Goal: Information Seeking & Learning: Learn about a topic

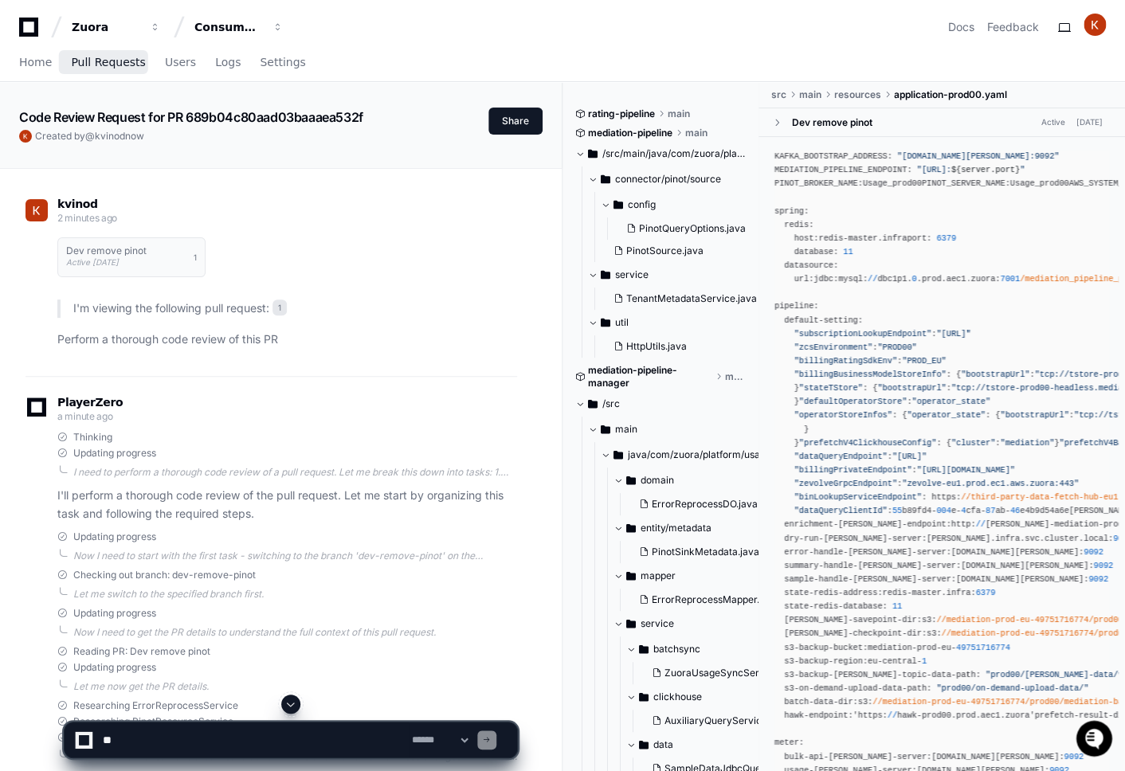
click at [107, 70] on link "Pull Requests" at bounding box center [108, 63] width 74 height 37
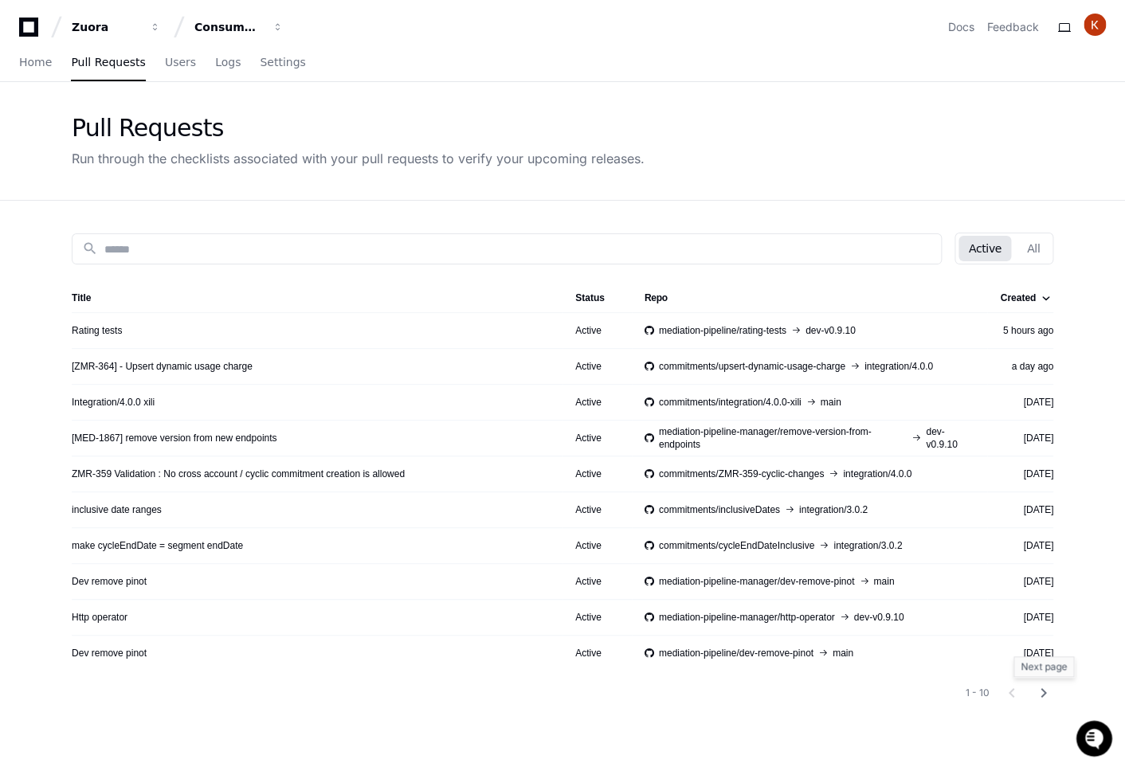
click at [1044, 690] on mat-icon "chevron_right" at bounding box center [1043, 692] width 19 height 19
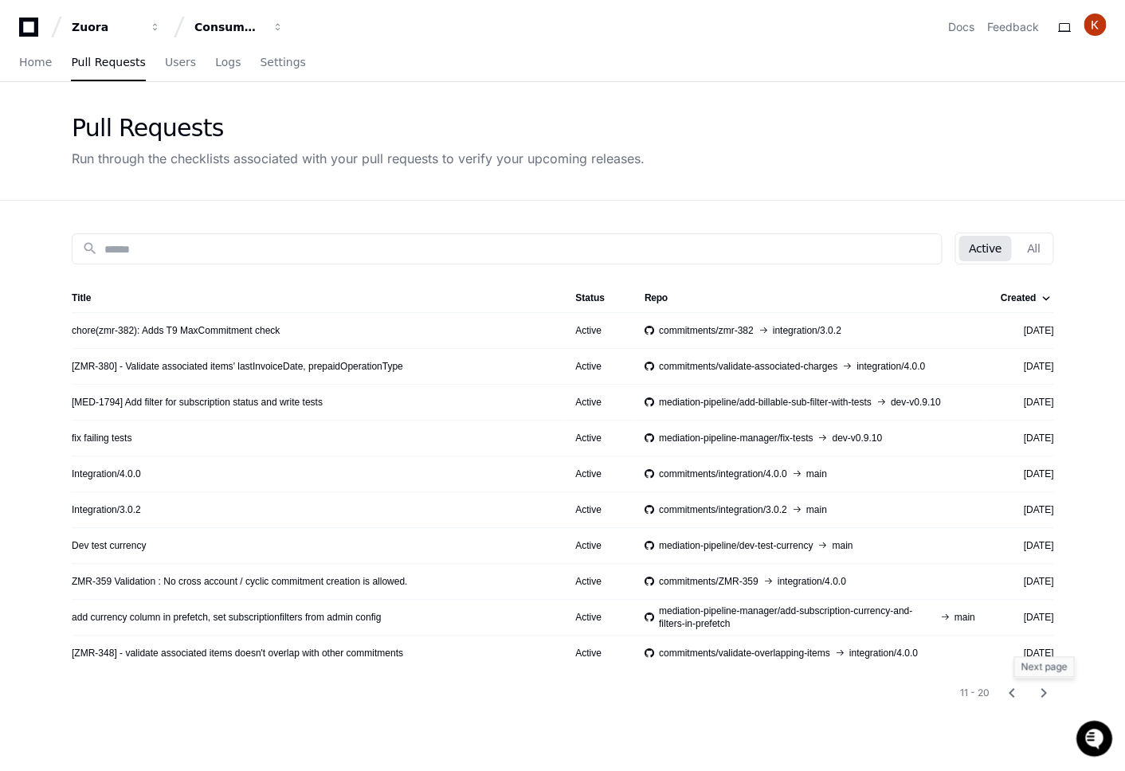
click at [1045, 694] on mat-icon "chevron_right" at bounding box center [1043, 692] width 19 height 19
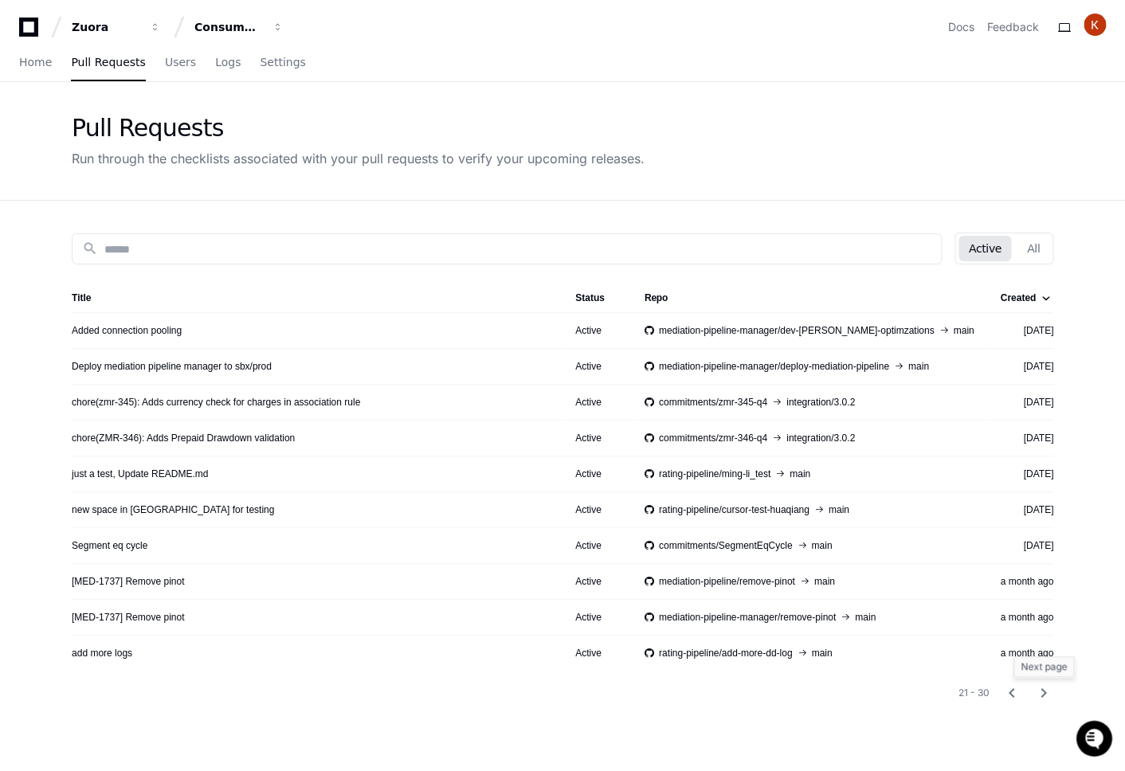
click at [1043, 693] on mat-icon "chevron_right" at bounding box center [1043, 692] width 19 height 19
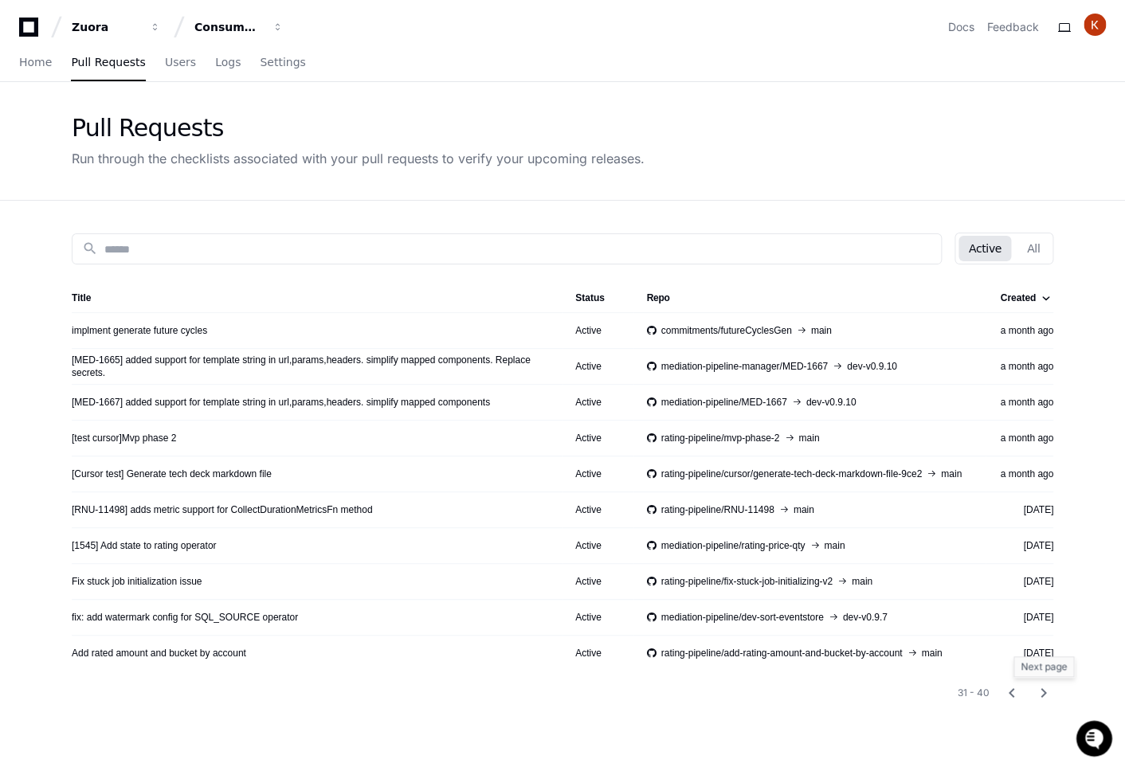
click at [1044, 695] on mat-icon "chevron_right" at bounding box center [1043, 692] width 19 height 19
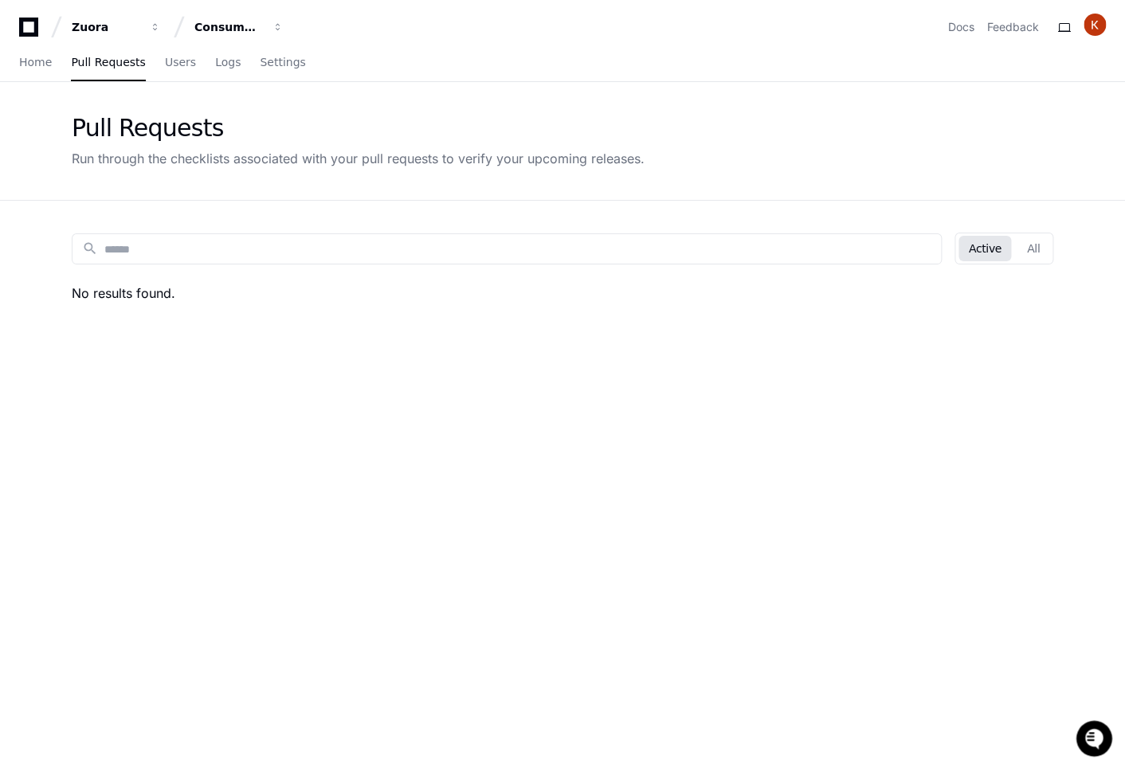
click at [894, 562] on div "search Active All No results found." at bounding box center [562, 586] width 1019 height 771
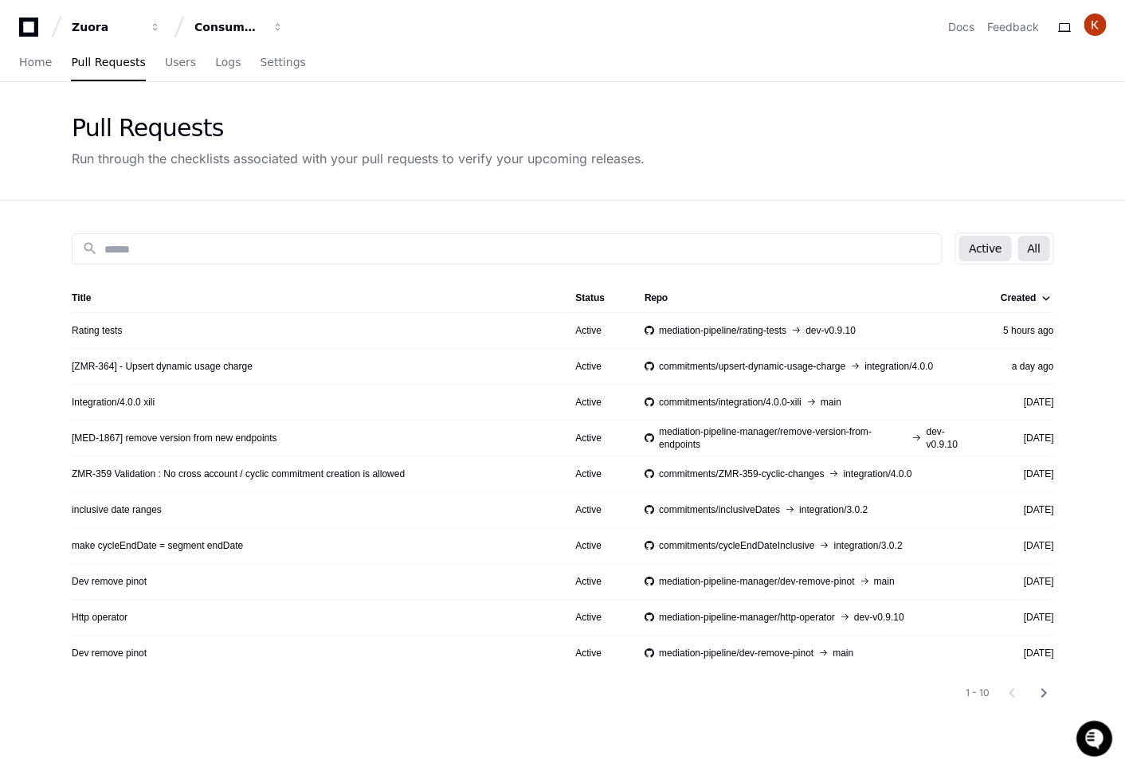
click at [1024, 252] on button "All" at bounding box center [1033, 248] width 32 height 25
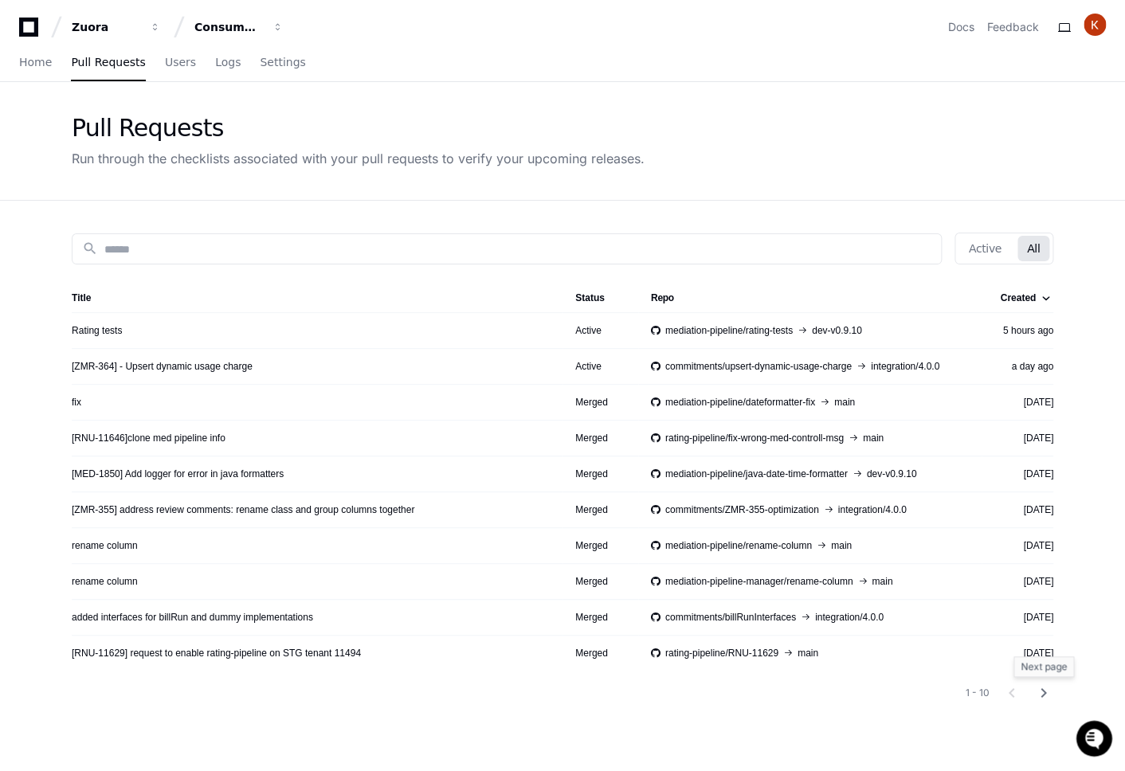
click at [1048, 690] on mat-icon "chevron_right" at bounding box center [1043, 692] width 19 height 19
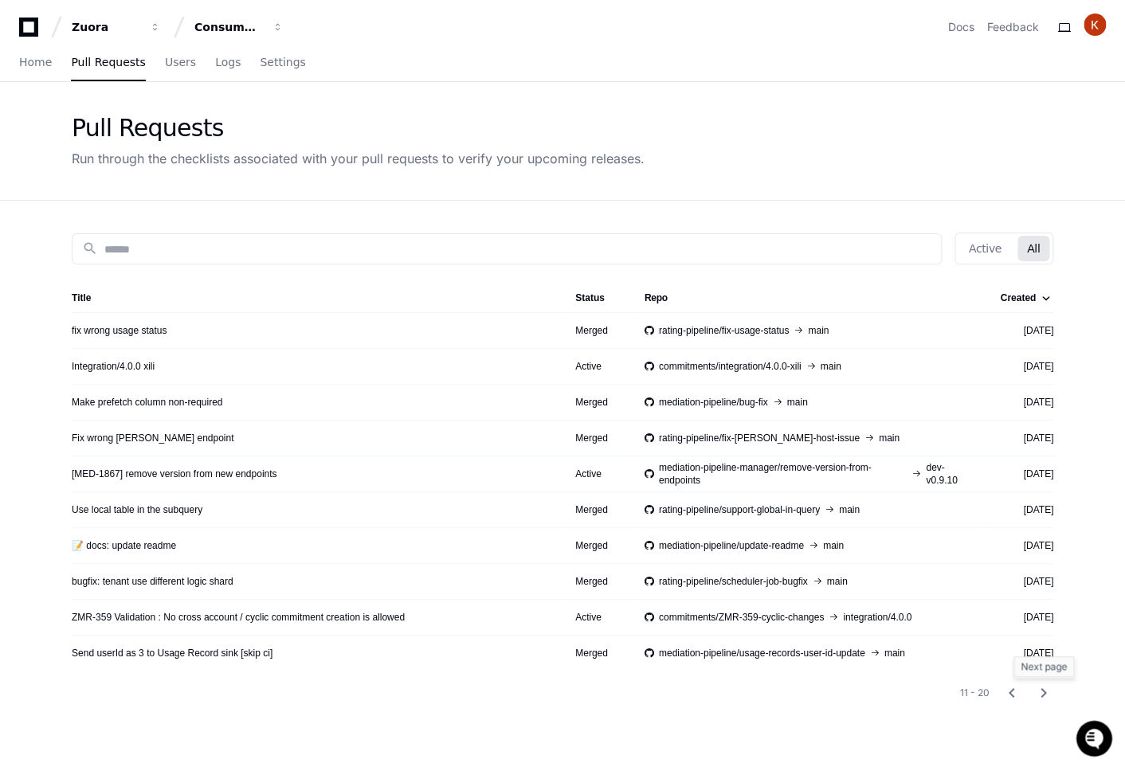
click at [1048, 690] on mat-icon "chevron_right" at bounding box center [1043, 692] width 19 height 19
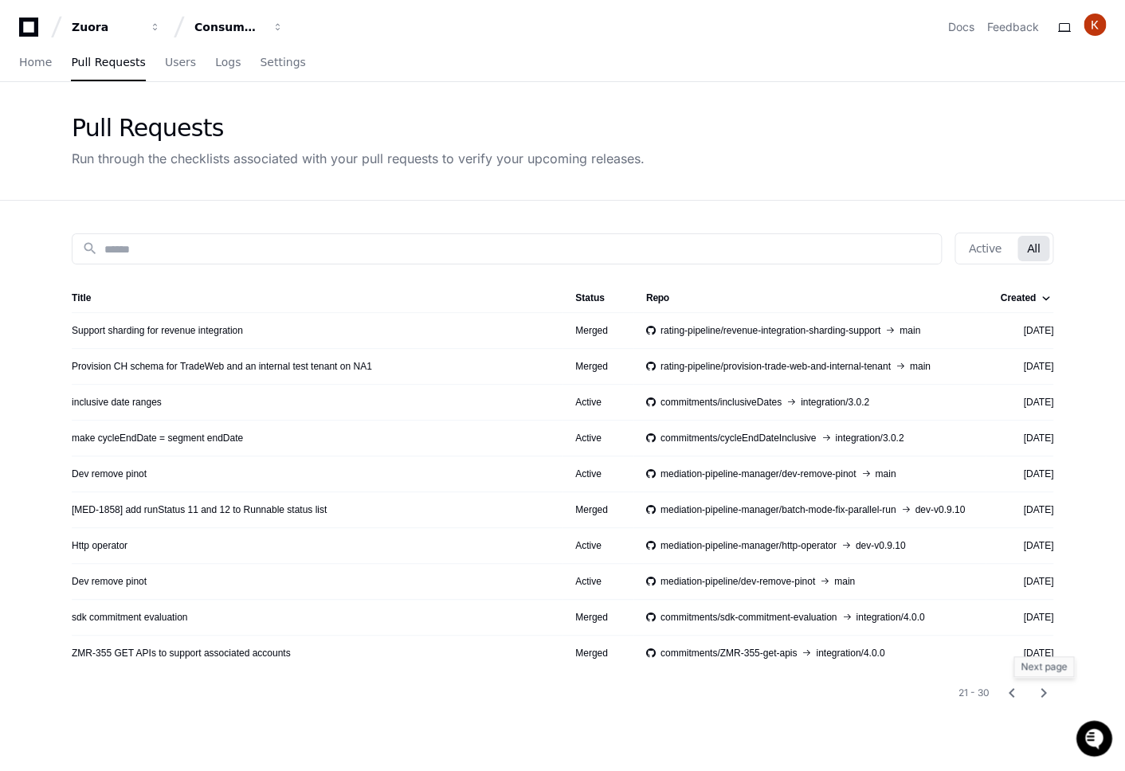
click at [1048, 690] on mat-icon "chevron_right" at bounding box center [1043, 692] width 19 height 19
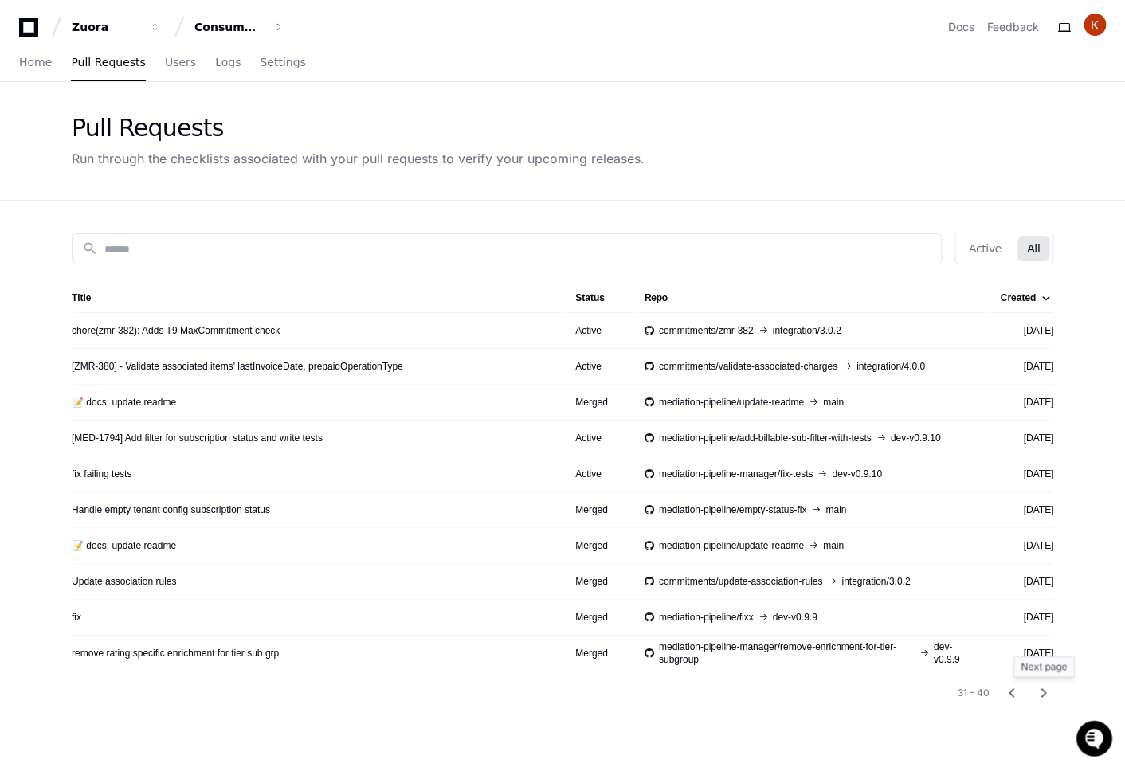
click at [1048, 690] on mat-icon "chevron_right" at bounding box center [1043, 692] width 19 height 19
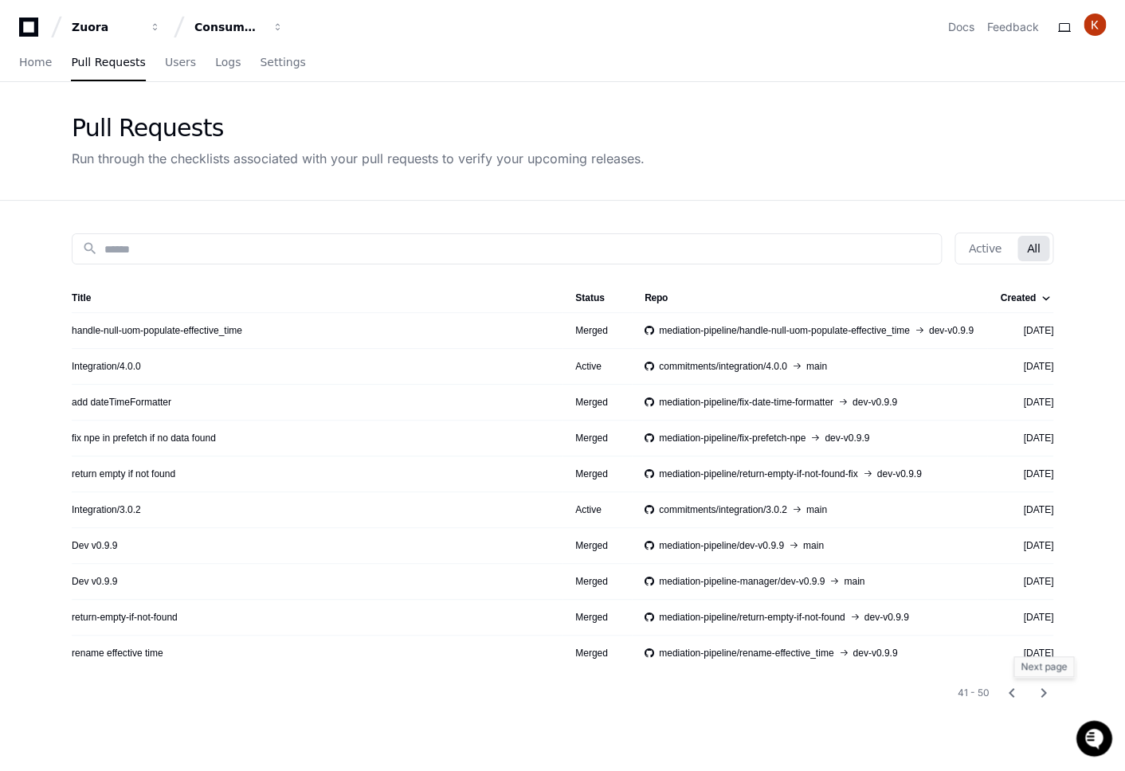
click at [1048, 690] on mat-icon "chevron_right" at bounding box center [1043, 692] width 19 height 19
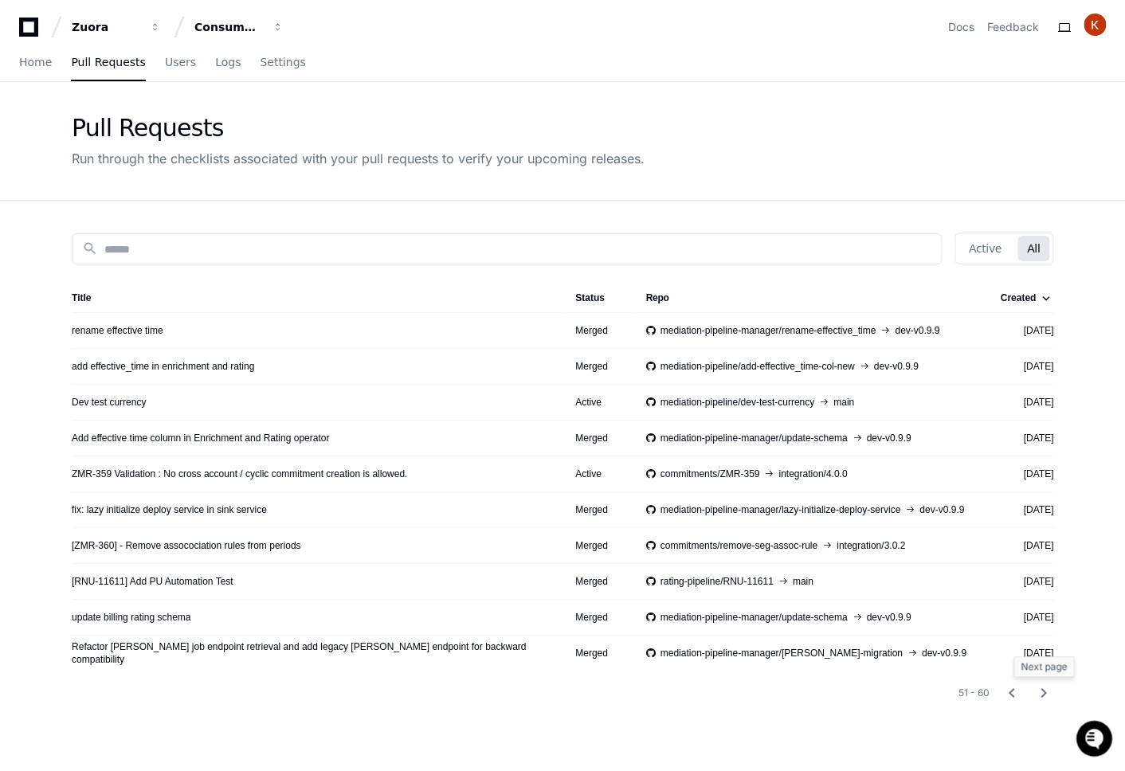
click at [1048, 690] on mat-icon "chevron_right" at bounding box center [1043, 692] width 19 height 19
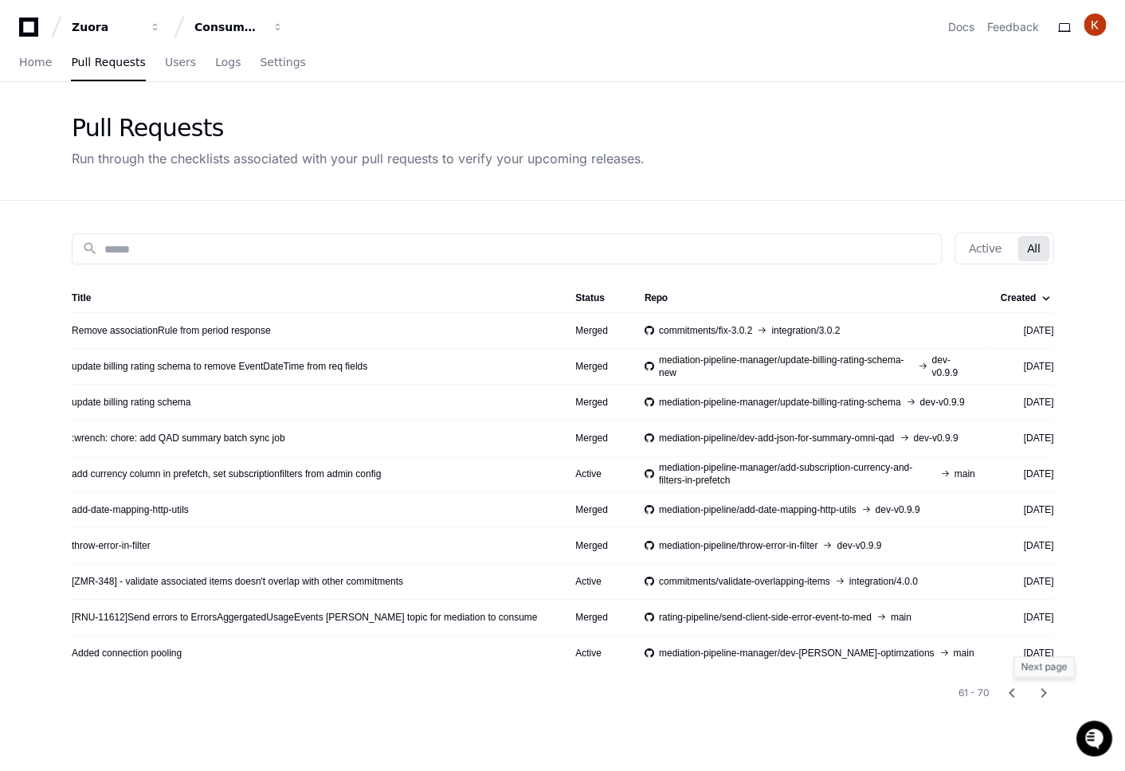
click at [1048, 690] on mat-icon "chevron_right" at bounding box center [1043, 692] width 19 height 19
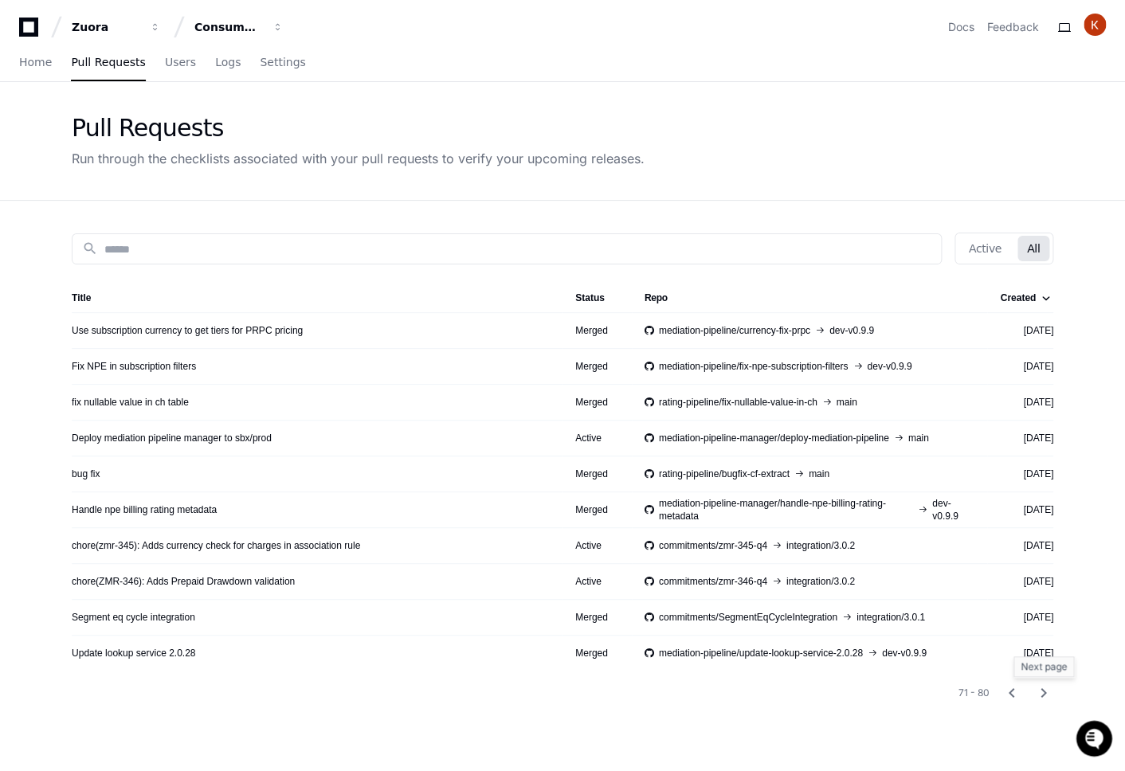
click at [1048, 690] on mat-icon "chevron_right" at bounding box center [1043, 692] width 19 height 19
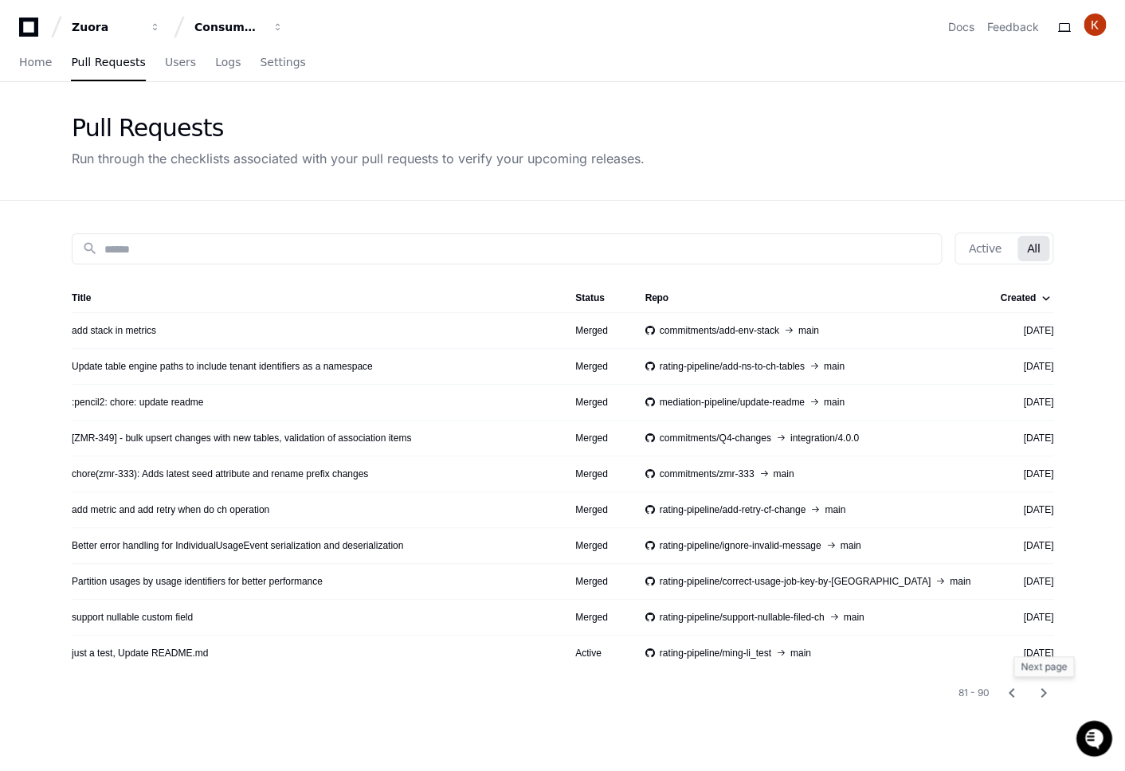
click at [1048, 690] on mat-icon "chevron_right" at bounding box center [1043, 692] width 19 height 19
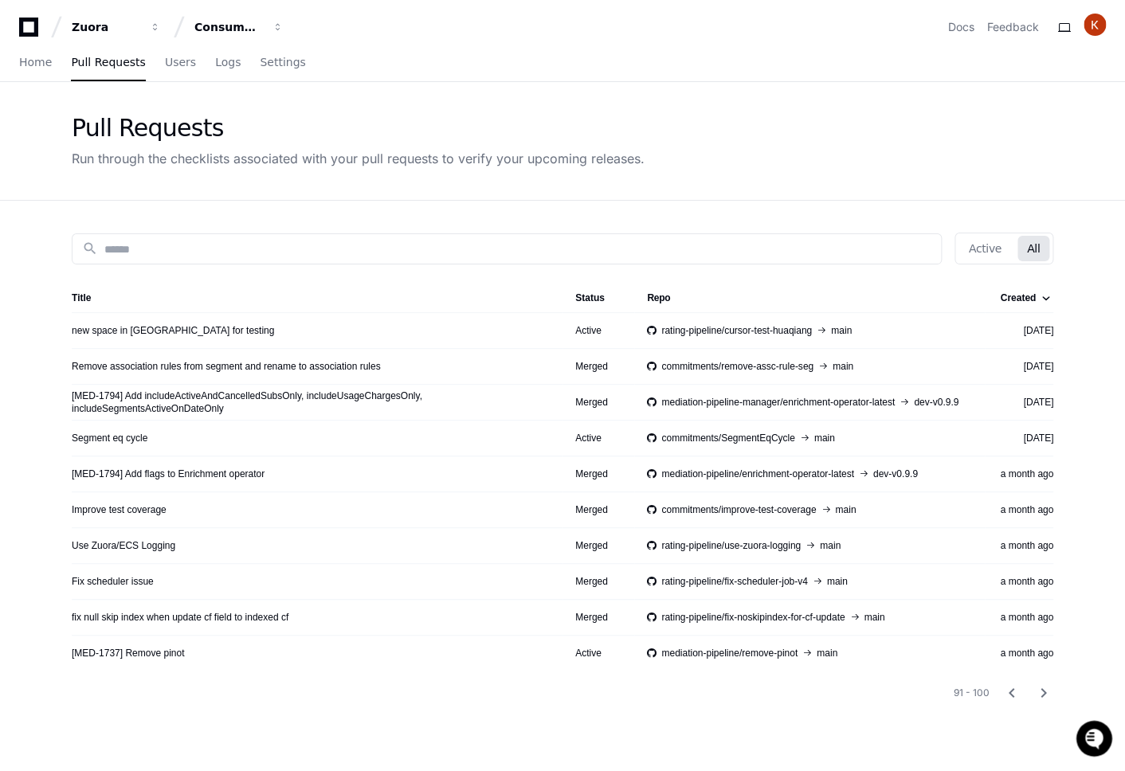
drag, startPoint x: 968, startPoint y: 403, endPoint x: 910, endPoint y: 402, distance: 58.1
click at [910, 402] on div "mediation-pipeline-manager/enrichment-operator-latest dev-v0.9.9" at bounding box center [809, 402] width 325 height 13
copy div "dev-v0.9.9"
click at [483, 711] on div "search Active All Title Status Repo Created new space in README.md for testing …" at bounding box center [562, 586] width 1019 height 771
click at [238, 251] on input at bounding box center [517, 249] width 827 height 16
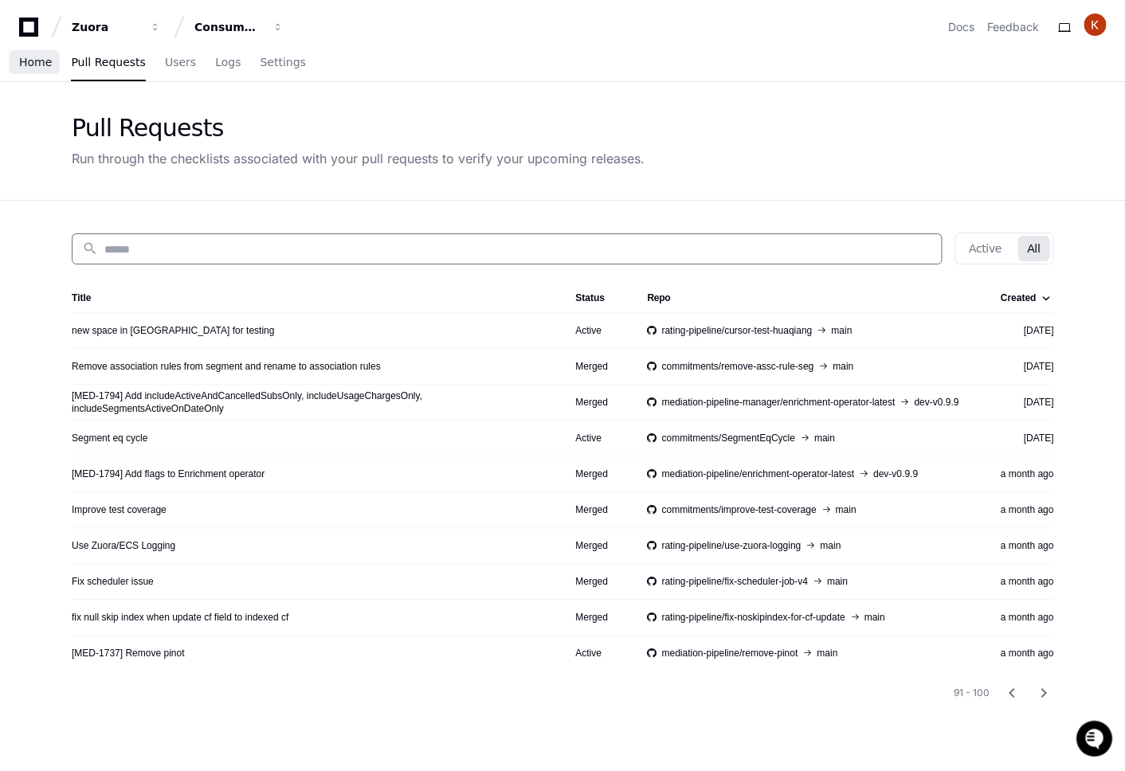
click at [40, 72] on link "Home" at bounding box center [35, 63] width 33 height 37
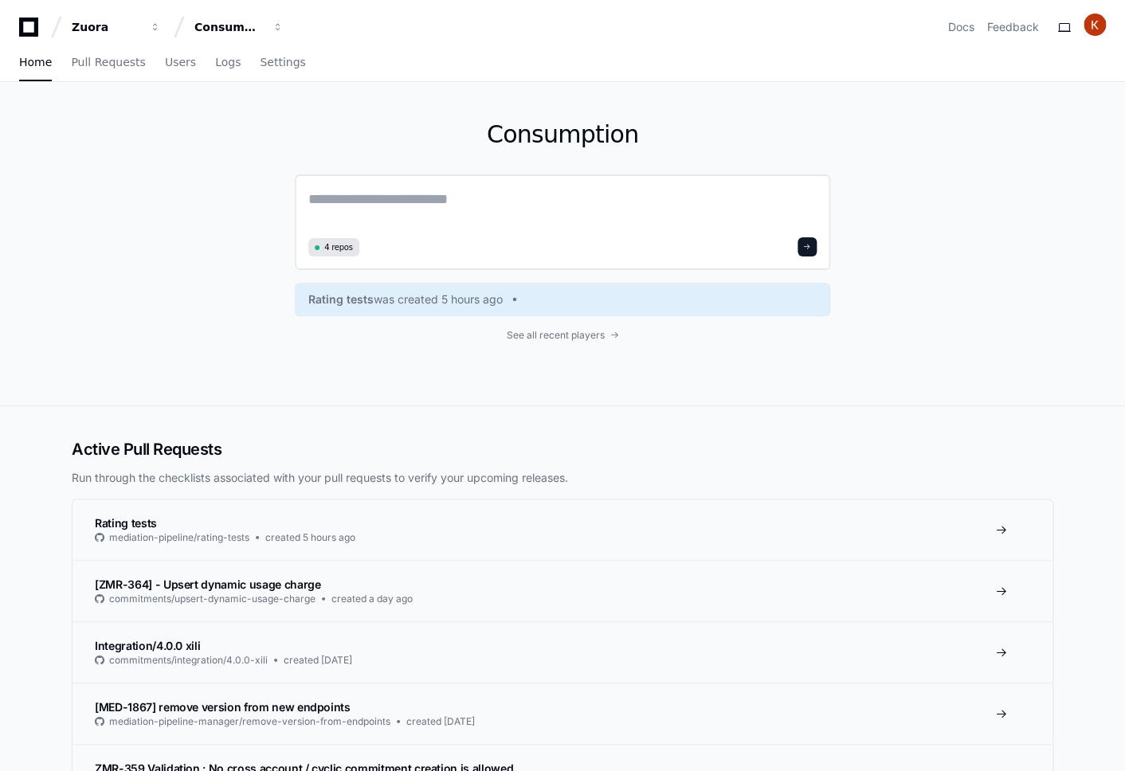
click at [410, 207] on textarea at bounding box center [562, 210] width 508 height 45
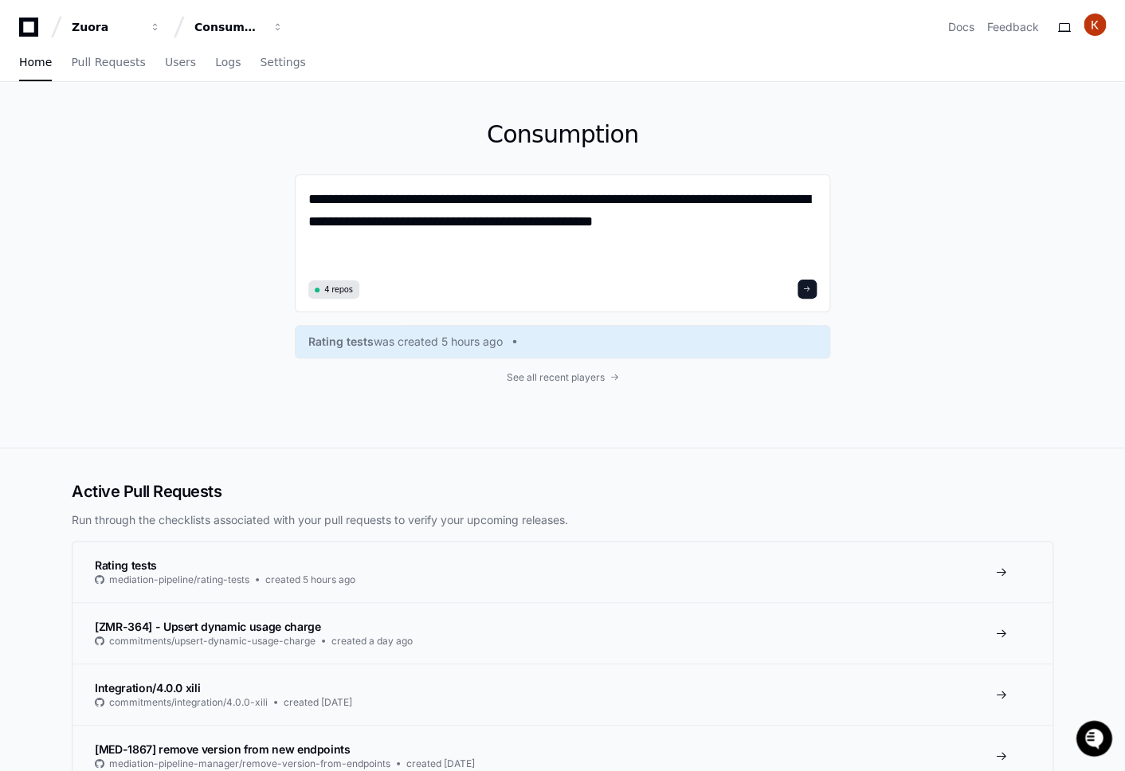
scroll to position [2, 0]
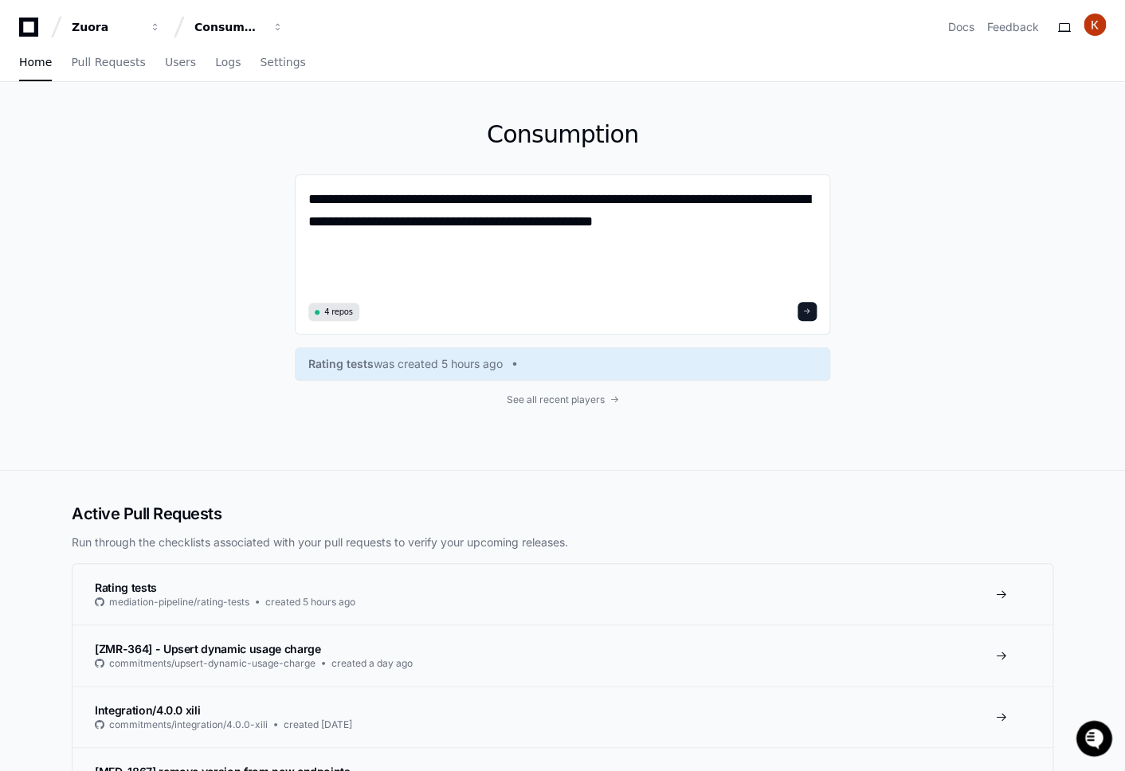
paste textarea "**********"
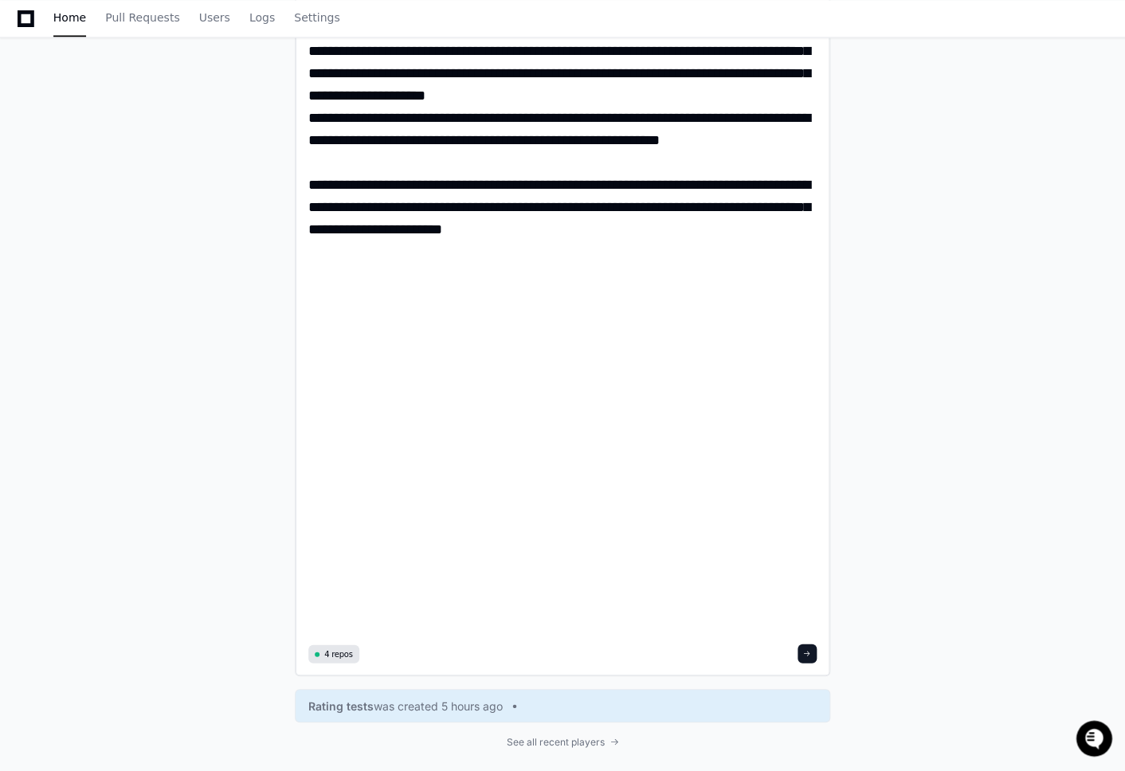
scroll to position [10083, 0]
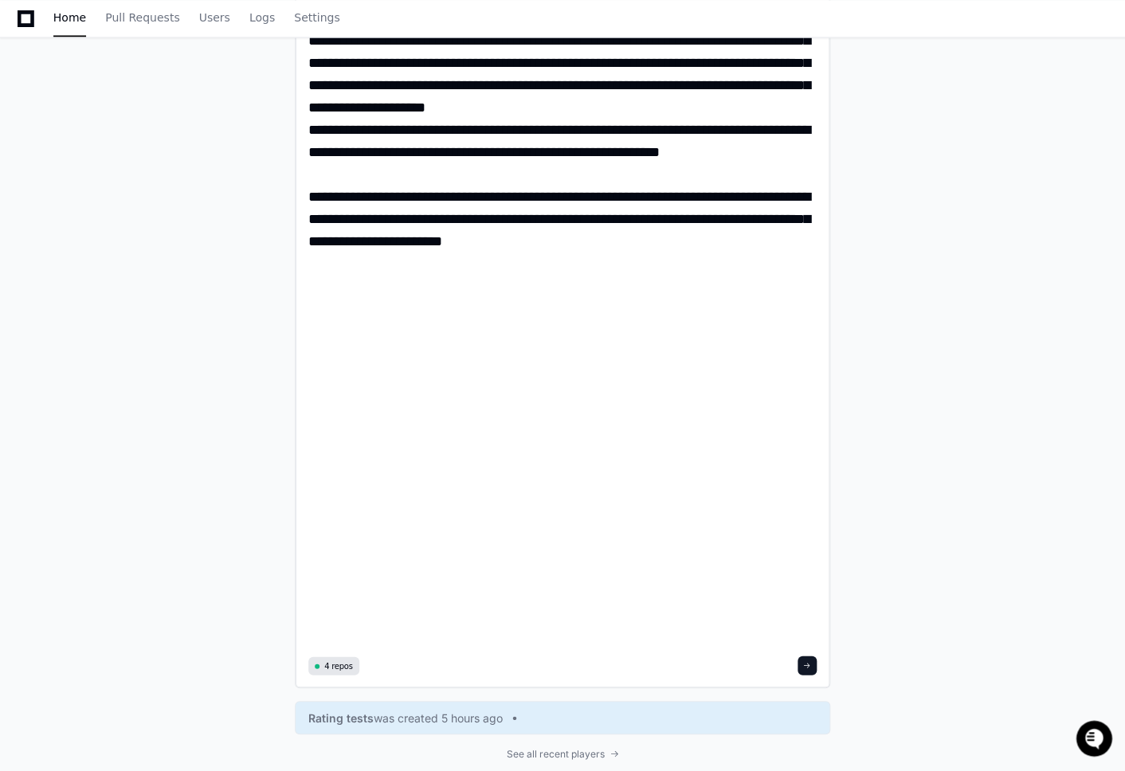
drag, startPoint x: 642, startPoint y: 620, endPoint x: 307, endPoint y: 276, distance: 480.4
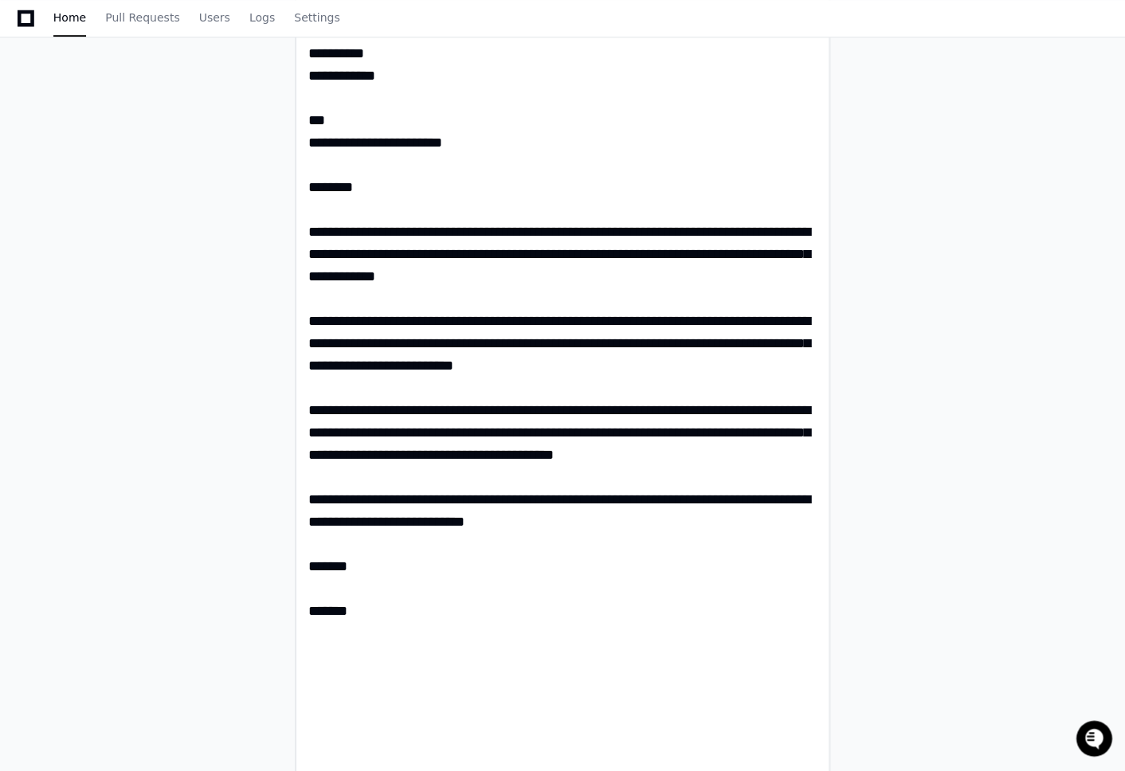
scroll to position [9370, 0]
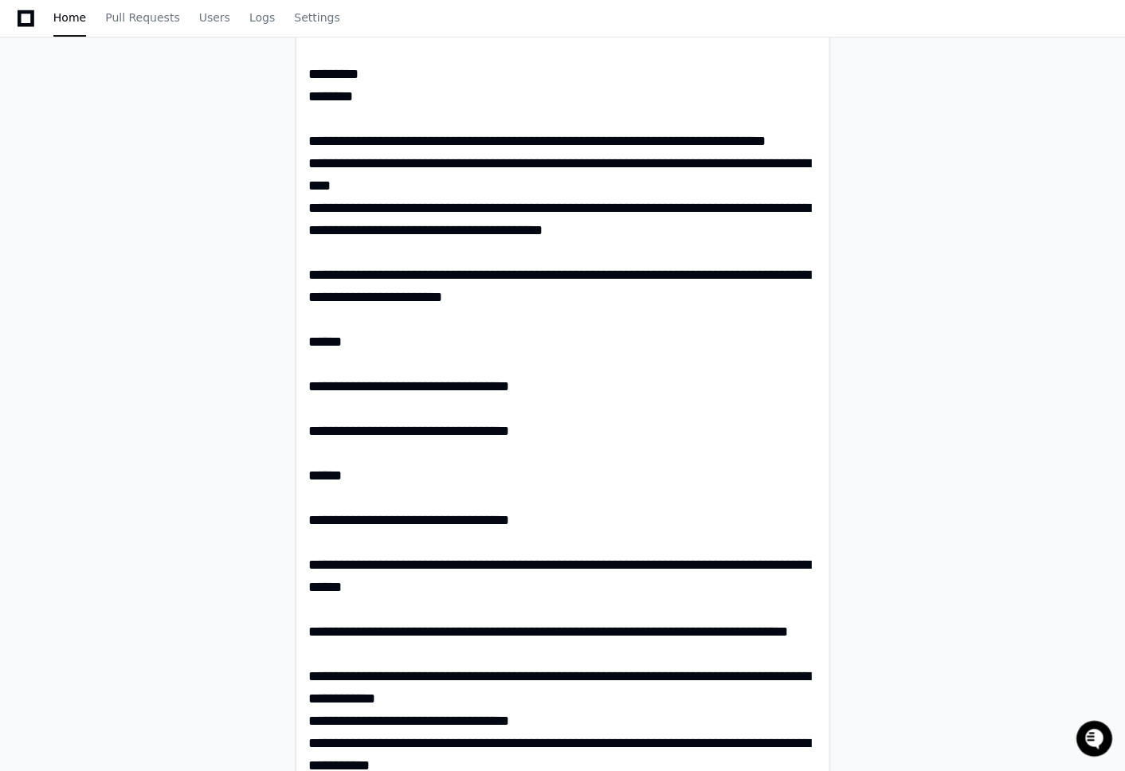
scroll to position [0, 0]
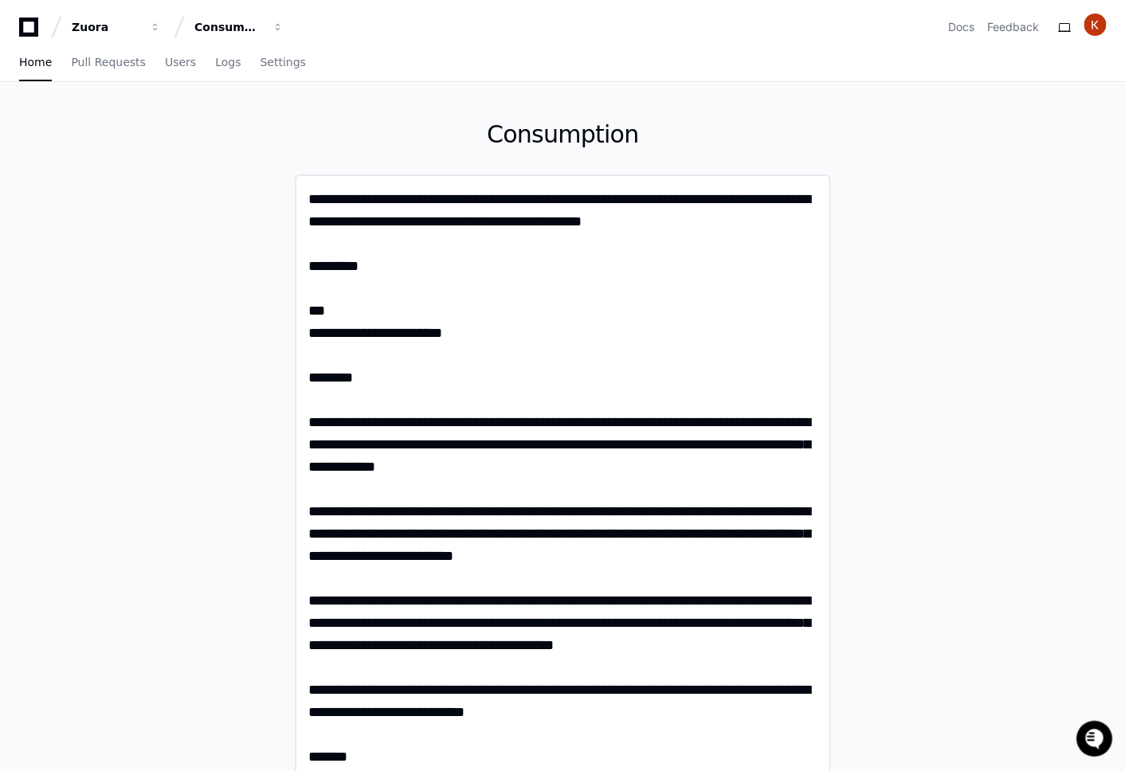
drag, startPoint x: 367, startPoint y: 380, endPoint x: 299, endPoint y: 354, distance: 73.1
click at [308, 354] on textarea "**********" at bounding box center [562, 532] width 508 height 689
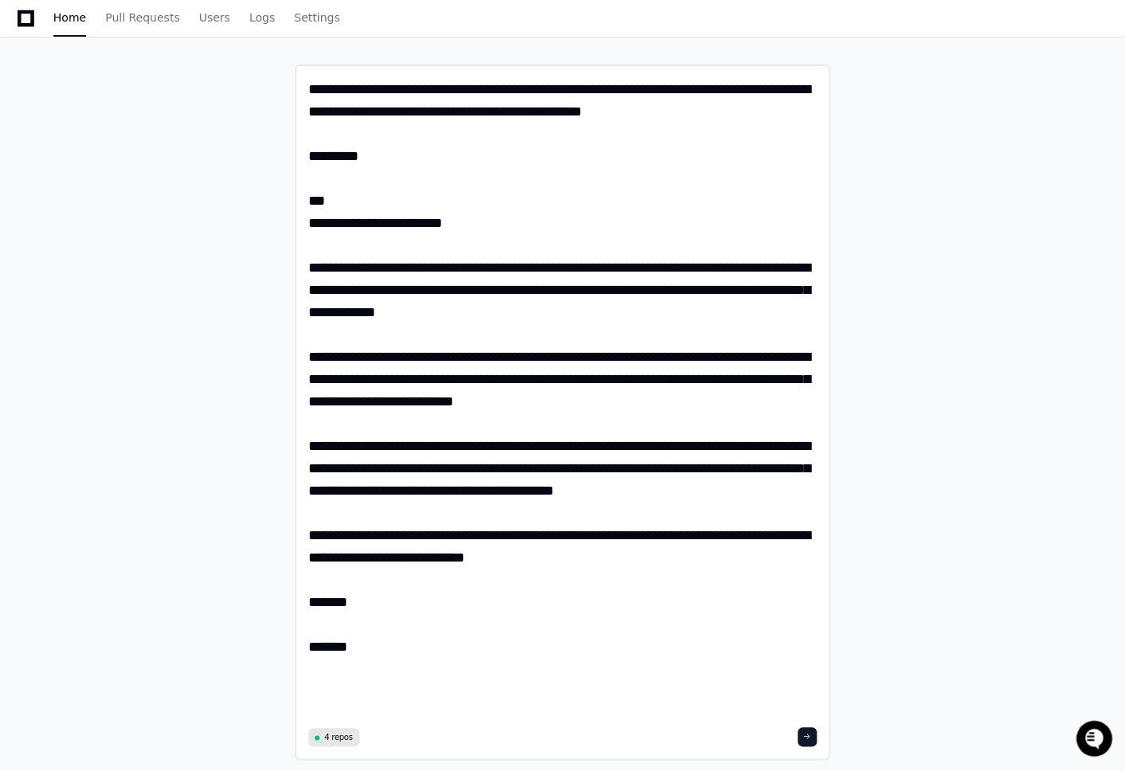
scroll to position [126, 0]
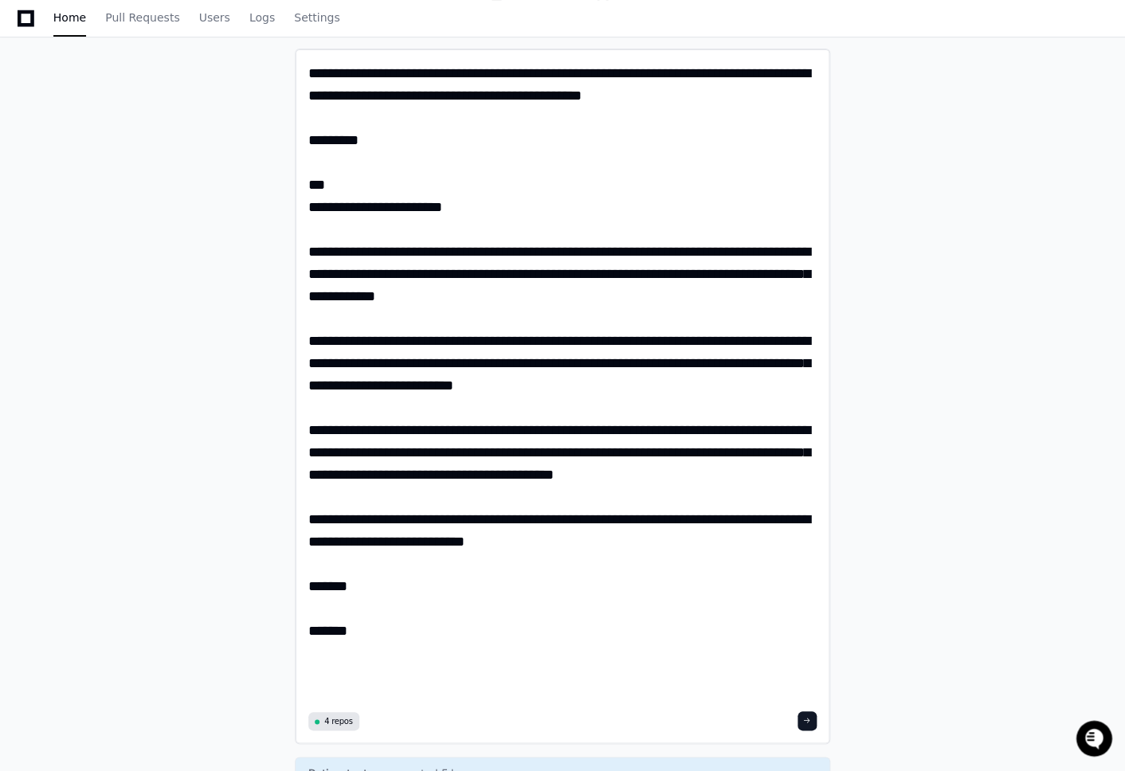
drag, startPoint x: 365, startPoint y: 640, endPoint x: 313, endPoint y: 579, distance: 79.6
click at [313, 580] on textarea "**********" at bounding box center [562, 384] width 508 height 644
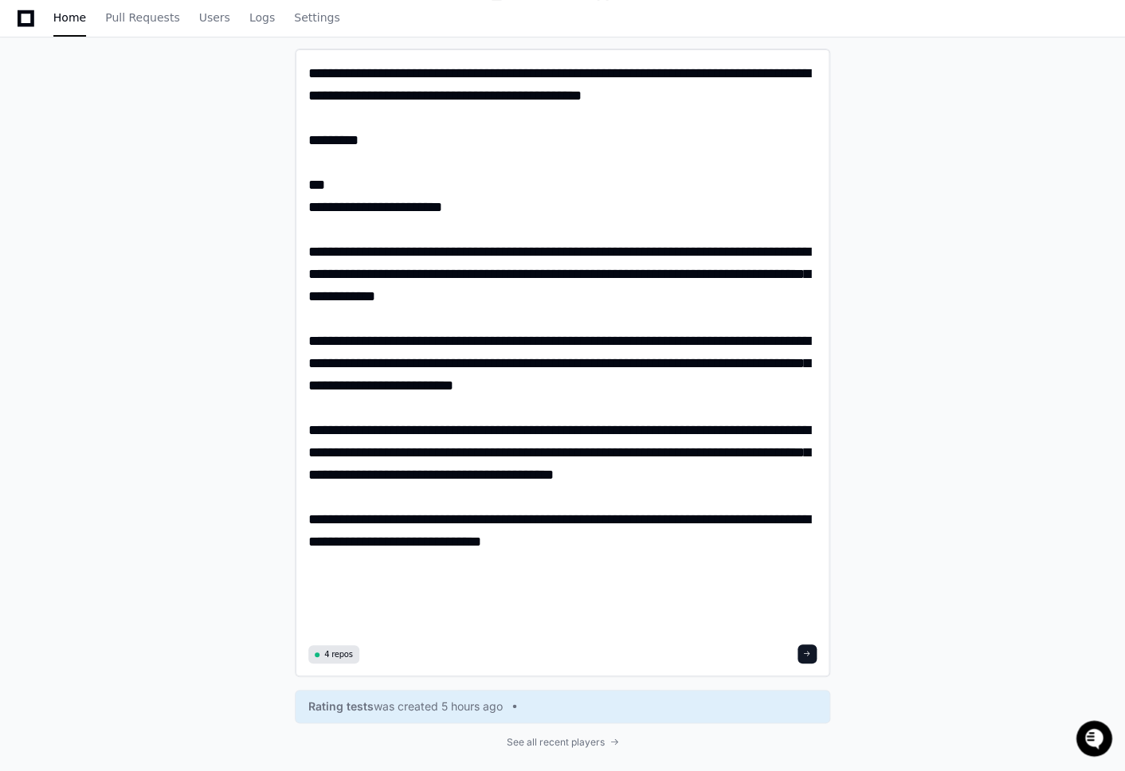
type textarea "**********"
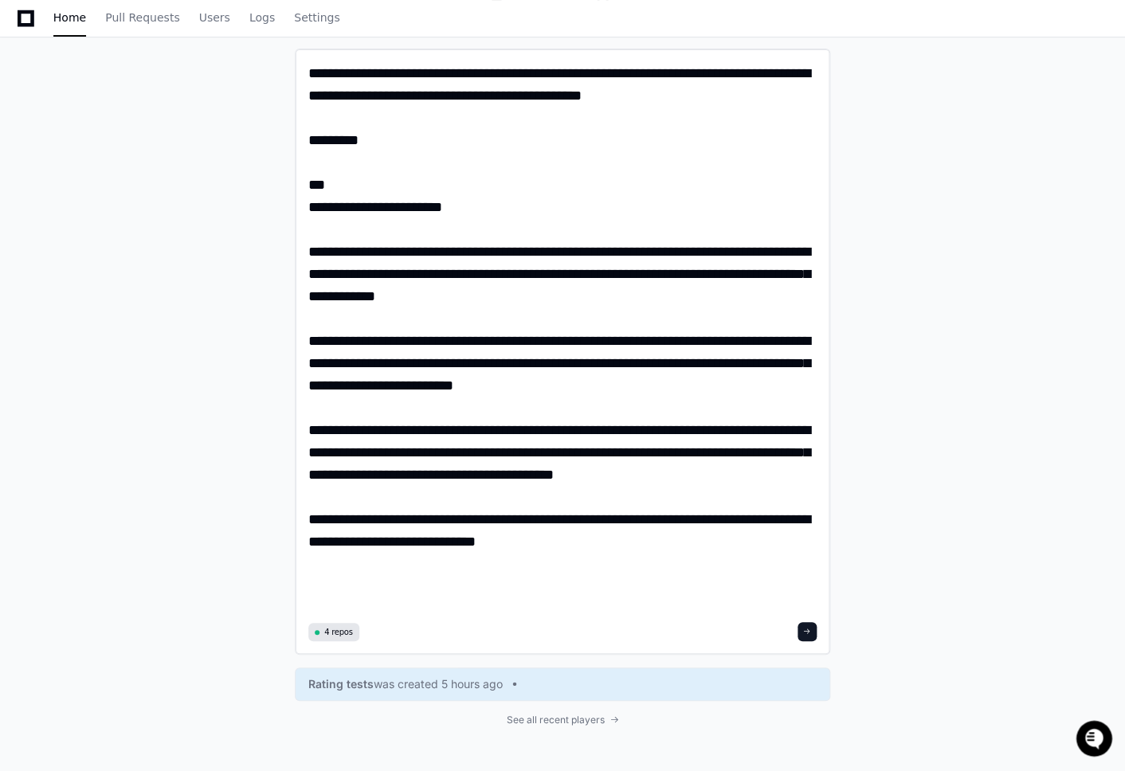
click at [418, 590] on textarea "**********" at bounding box center [562, 339] width 508 height 555
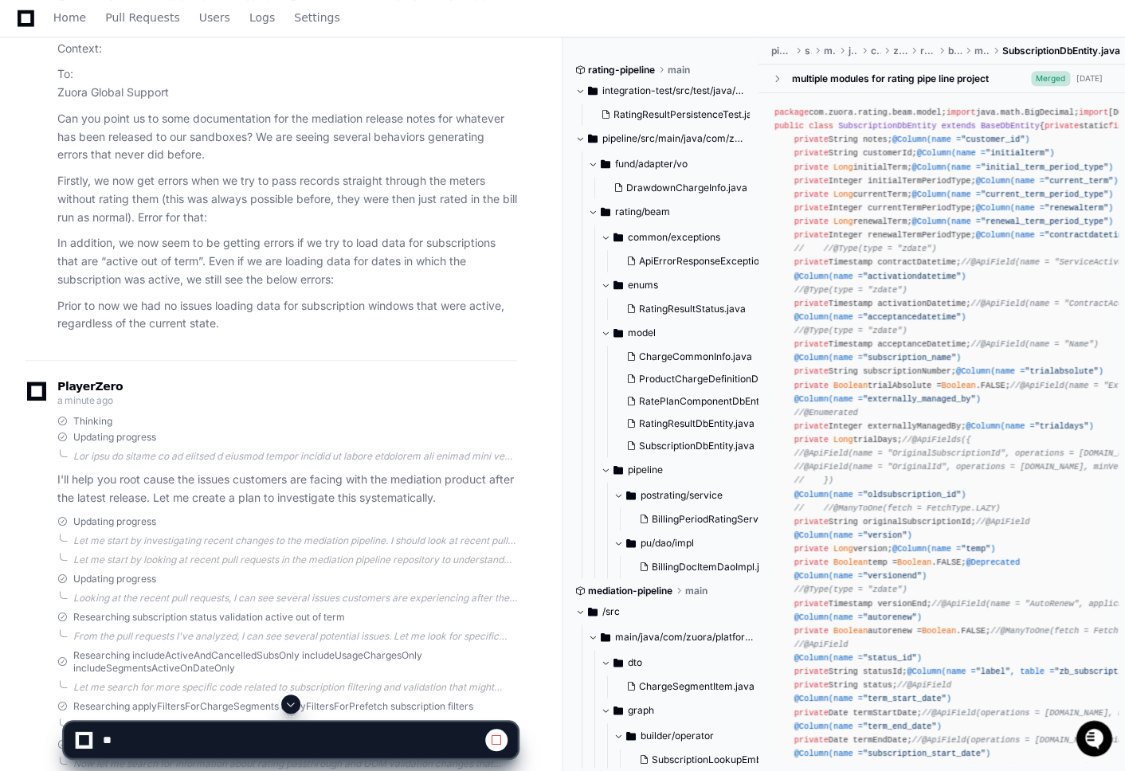
scroll to position [244, 0]
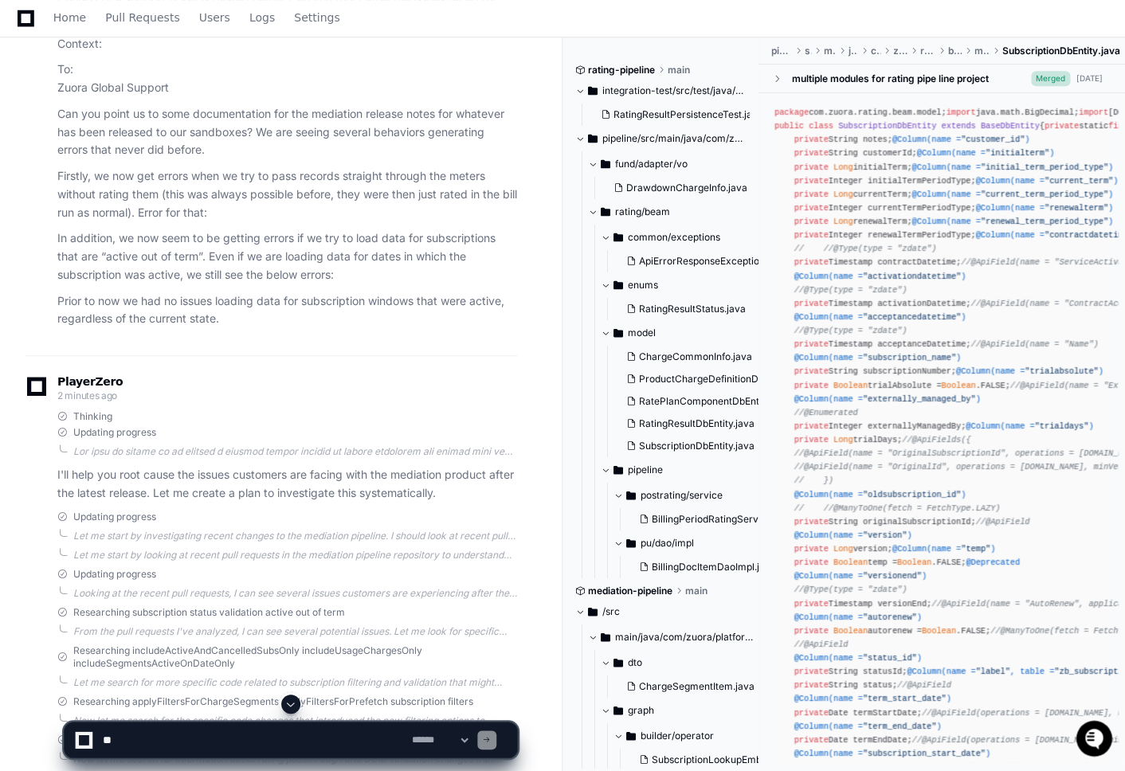
click at [583, 91] on span at bounding box center [580, 91] width 10 height 10
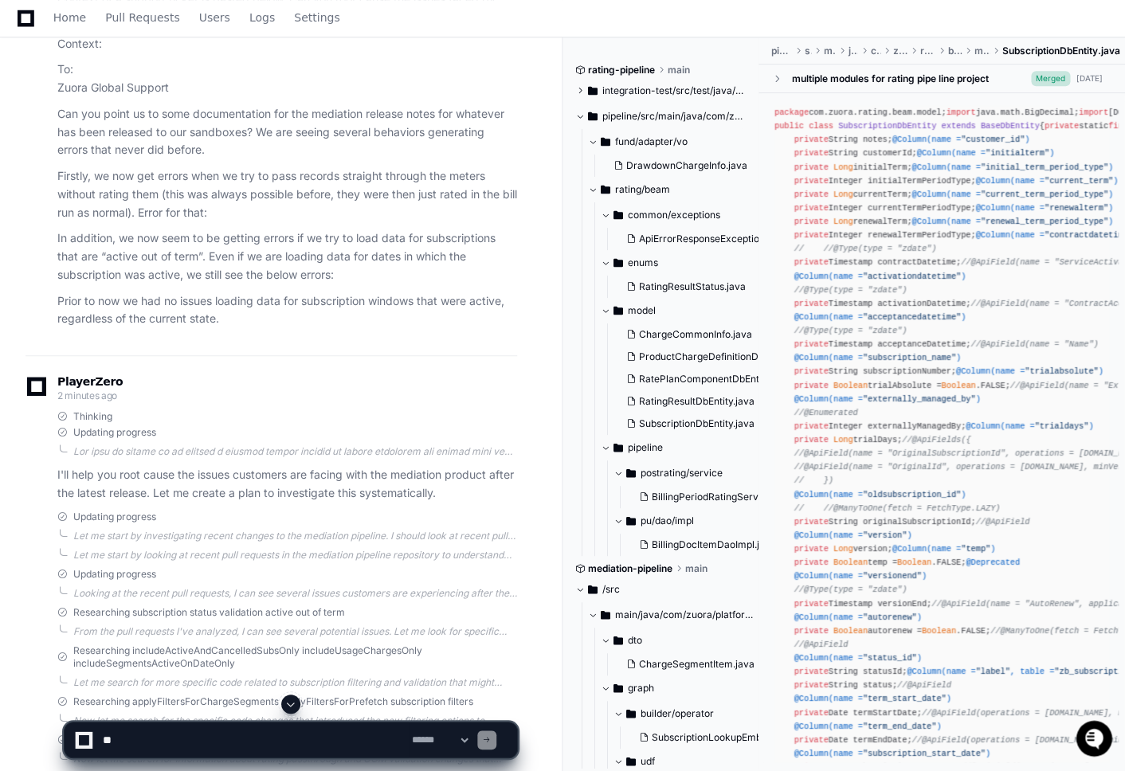
click at [582, 115] on span at bounding box center [580, 116] width 10 height 10
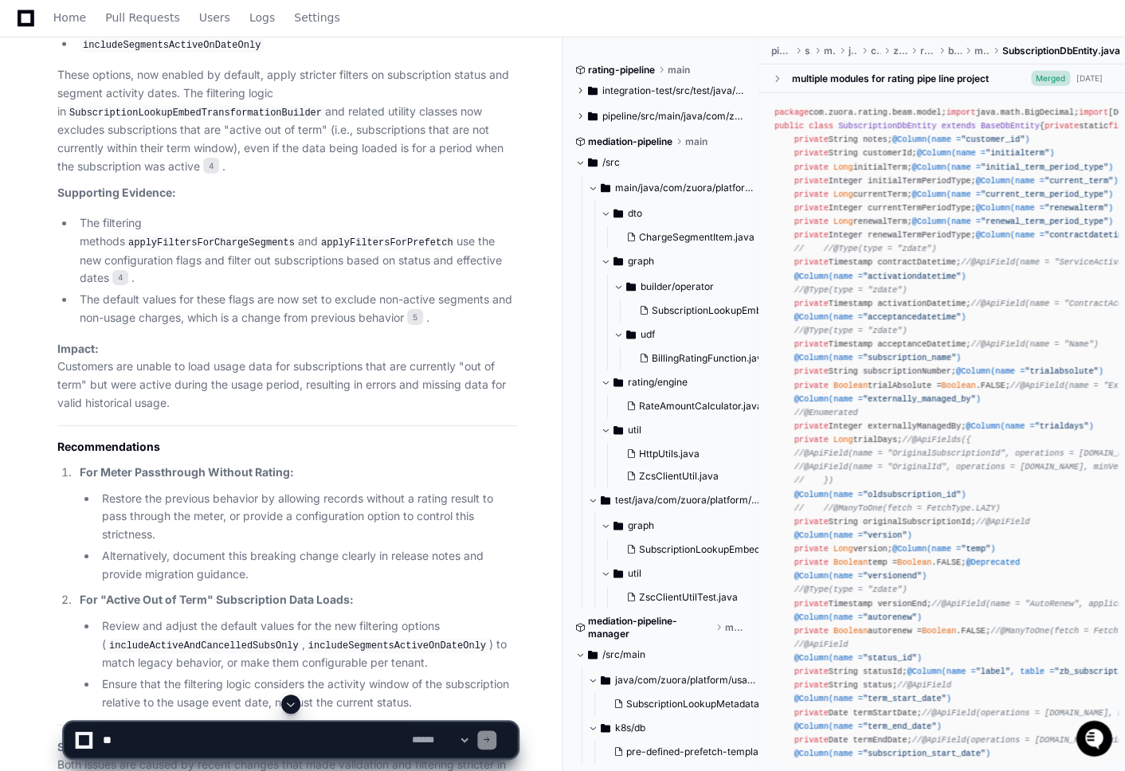
scroll to position [1760, 0]
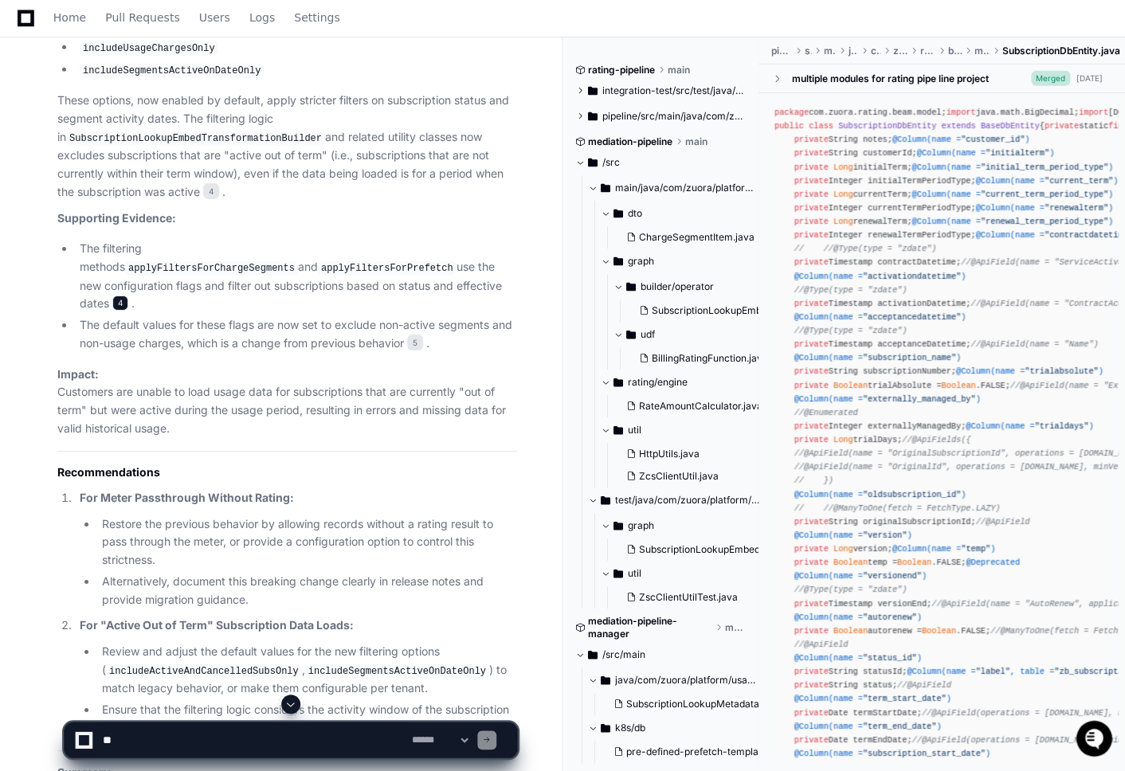
click at [128, 302] on span "4" at bounding box center [120, 303] width 16 height 16
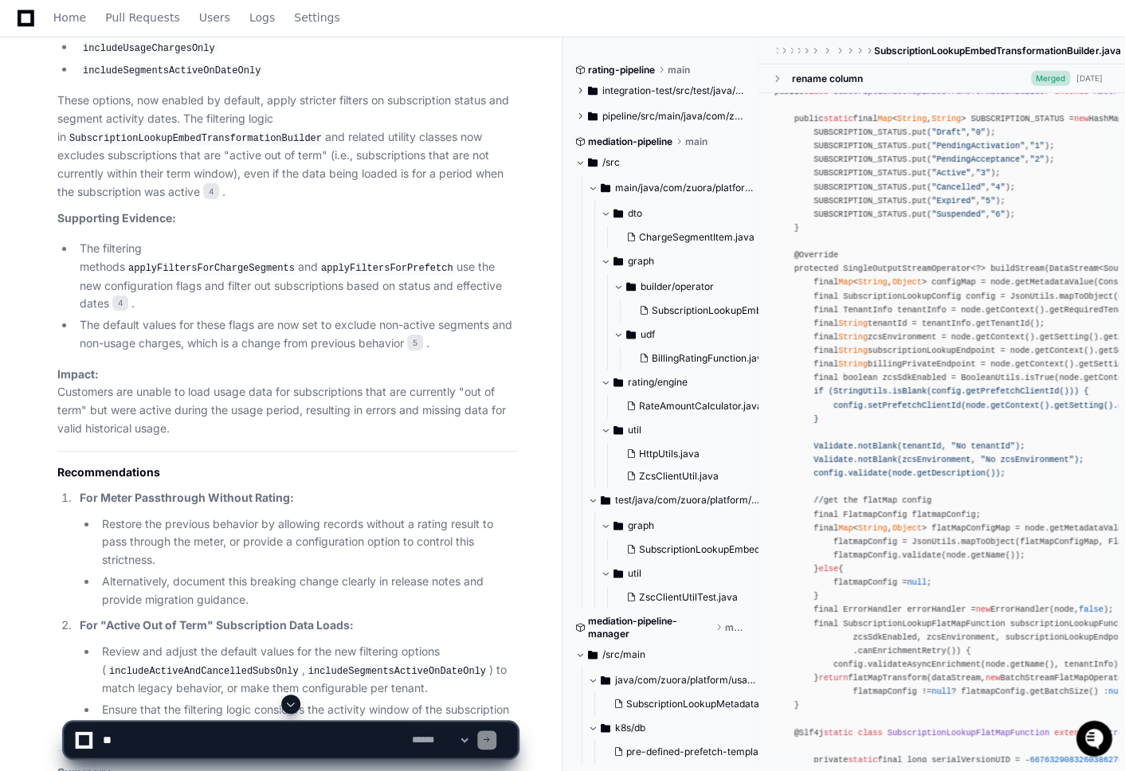
scroll to position [89, 0]
